Goal: Transaction & Acquisition: Purchase product/service

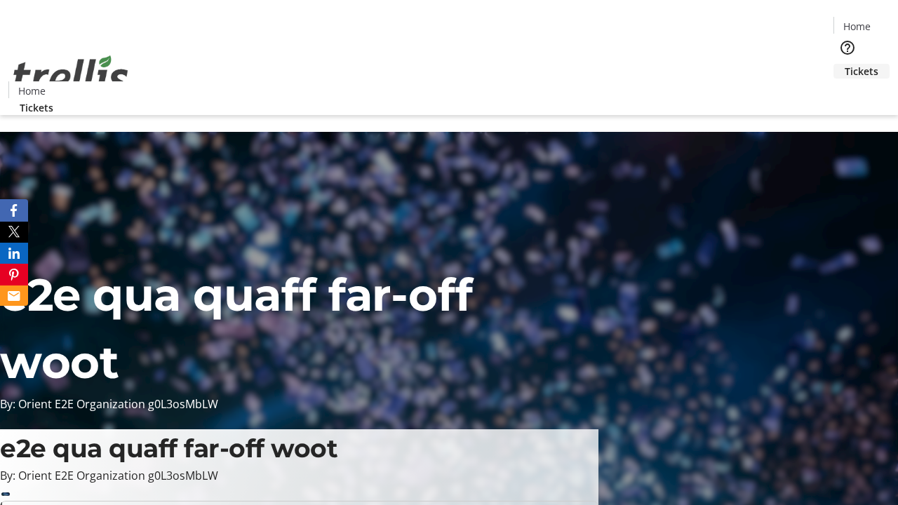
click at [845, 64] on span "Tickets" at bounding box center [862, 71] width 34 height 15
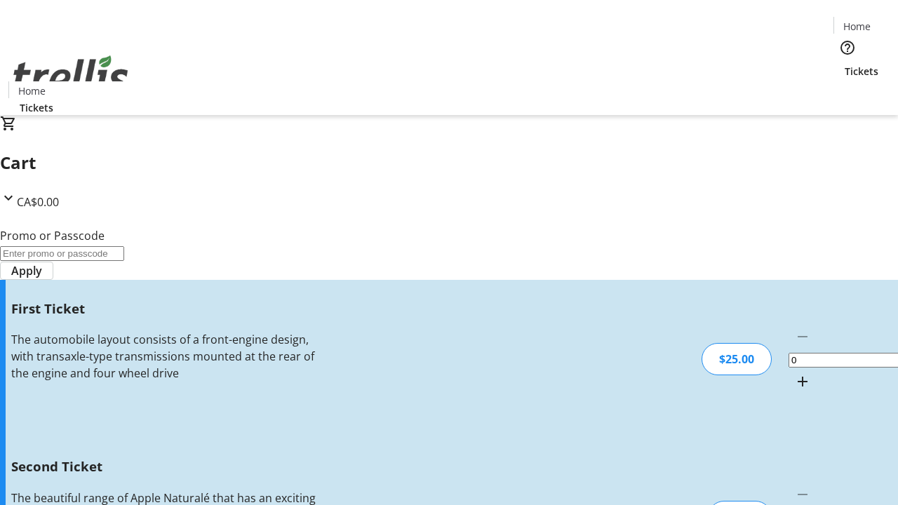
click at [794, 373] on mat-icon "Increment by one" at bounding box center [802, 381] width 17 height 17
type input "1"
type input "2"
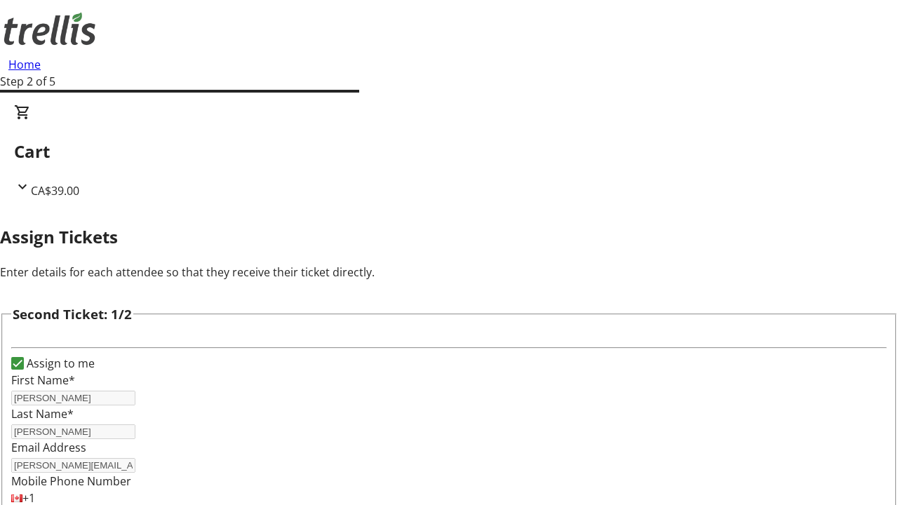
type input "[PERSON_NAME]"
type input "[PERSON_NAME][EMAIL_ADDRESS][DOMAIN_NAME]"
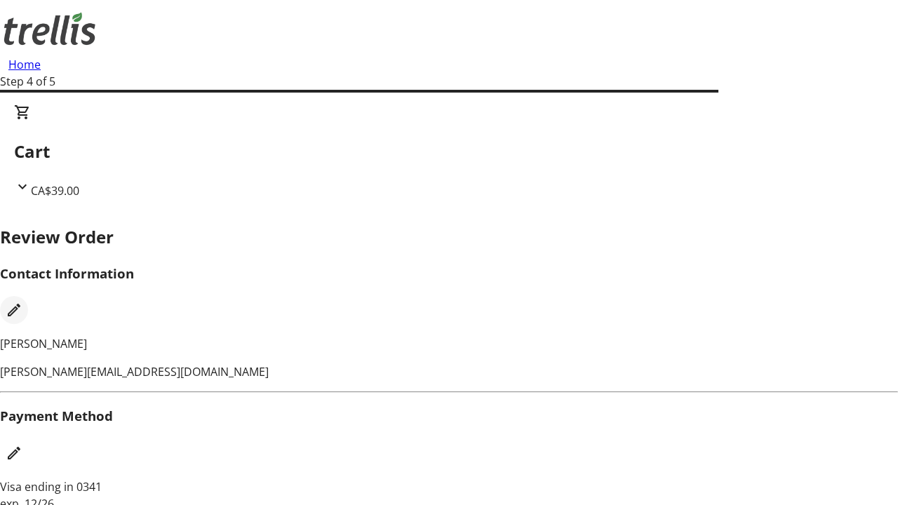
click at [22, 302] on mat-icon "Edit Contact Information" at bounding box center [14, 310] width 17 height 17
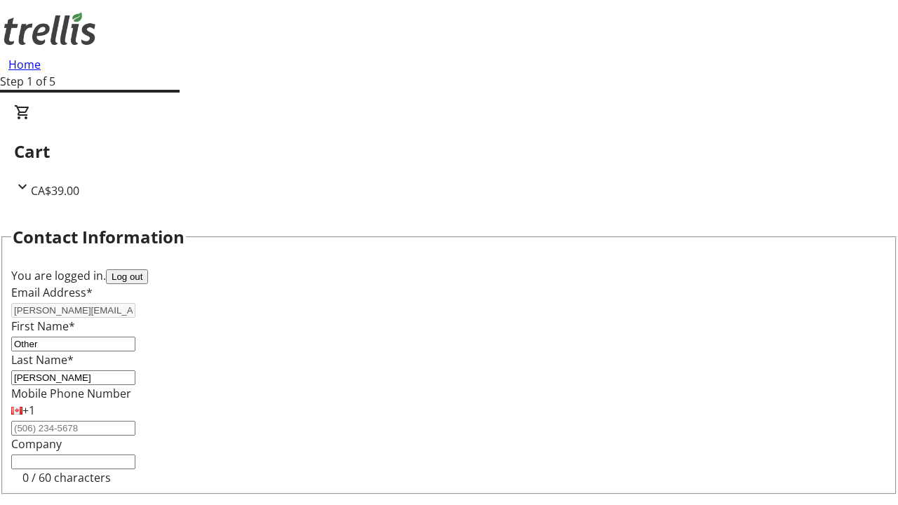
type input "Other"
type input "Name"
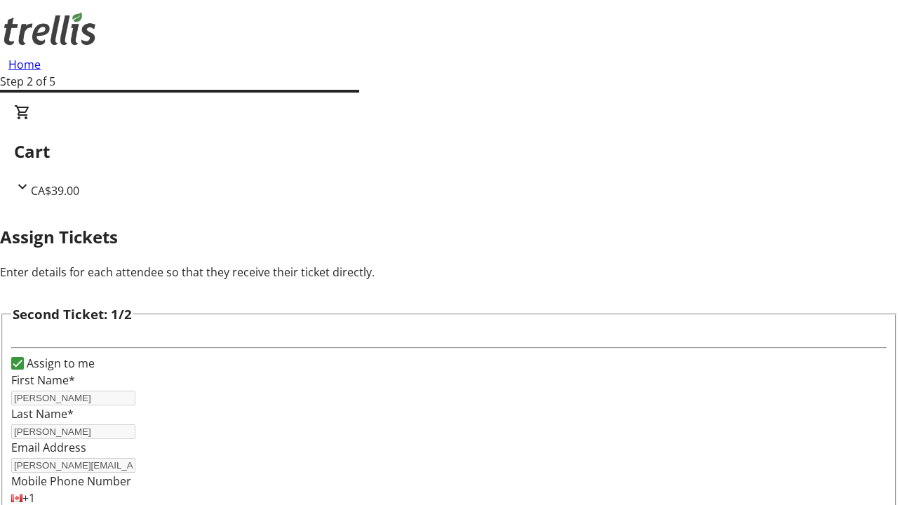
type input "Name"
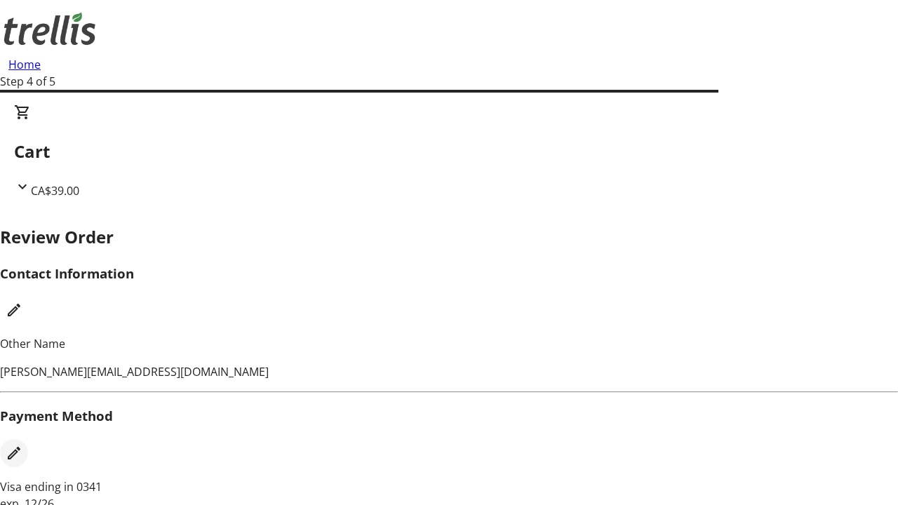
click at [22, 445] on mat-icon "Edit Payment Method" at bounding box center [14, 453] width 17 height 17
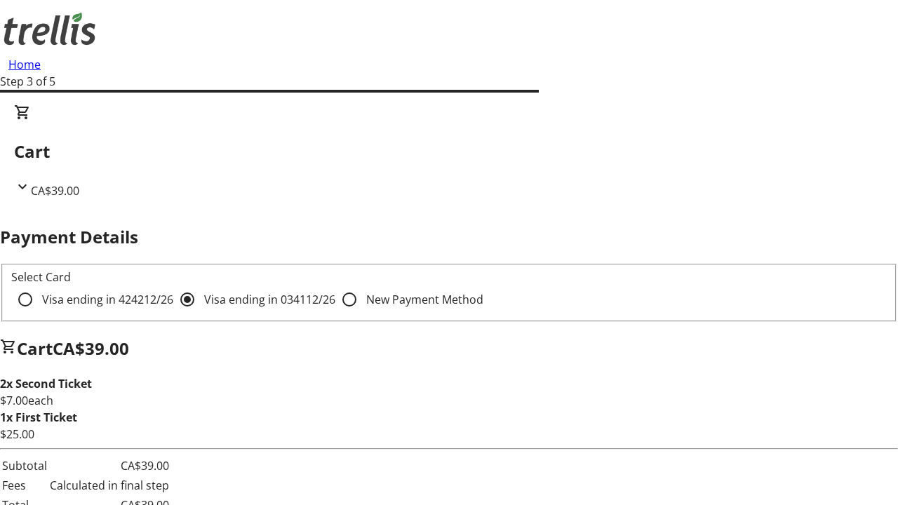
click at [39, 286] on input "Visa ending in 4242 12/26" at bounding box center [25, 300] width 28 height 28
radio input "true"
